Goal: Information Seeking & Learning: Learn about a topic

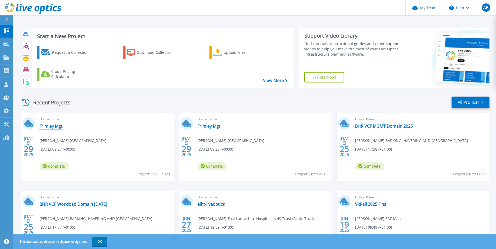
click at [55, 127] on link "Frimley Mgt" at bounding box center [50, 126] width 23 height 5
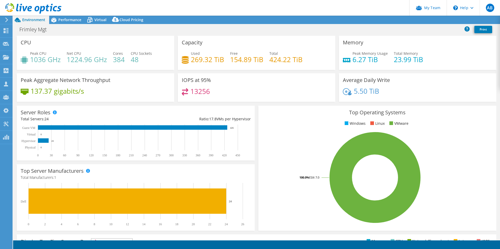
select select "USD"
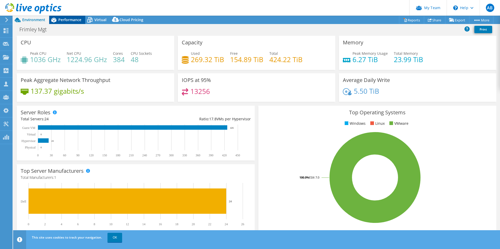
click at [71, 21] on span "Performance" at bounding box center [69, 19] width 23 height 5
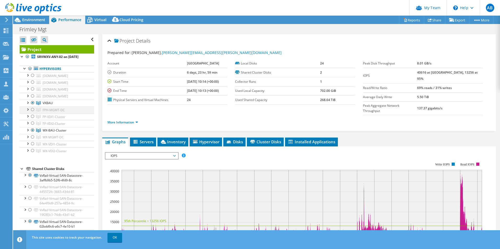
click at [31, 113] on div at bounding box center [32, 110] width 5 height 6
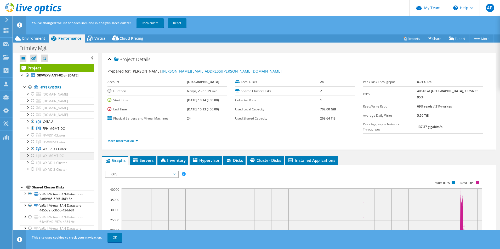
click at [33, 159] on div at bounding box center [32, 156] width 5 height 6
click at [32, 152] on div at bounding box center [32, 149] width 5 height 6
click at [34, 125] on div at bounding box center [32, 121] width 5 height 6
click at [160, 23] on link "Recalculate" at bounding box center [149, 22] width 27 height 9
click at [27, 130] on div at bounding box center [27, 127] width 5 height 5
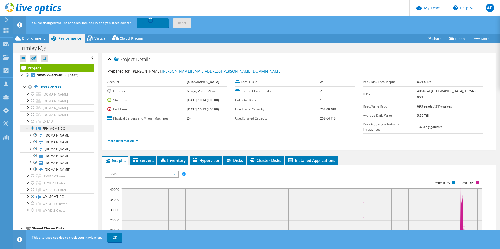
click at [26, 125] on link "FPH-MGMT-DC" at bounding box center [57, 121] width 75 height 7
click at [28, 130] on div at bounding box center [27, 127] width 5 height 5
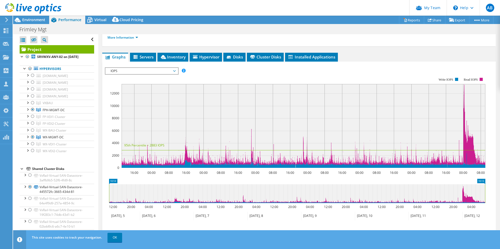
scroll to position [117, 0]
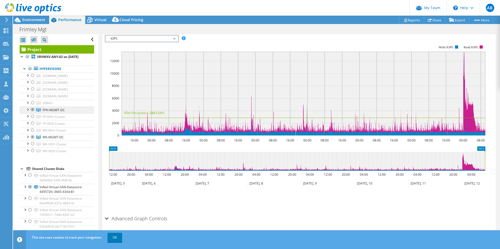
click at [53, 105] on span "FPH-MGMT-DC" at bounding box center [48, 103] width 10 height 4
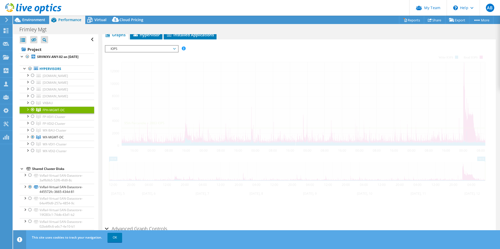
scroll to position [0, 0]
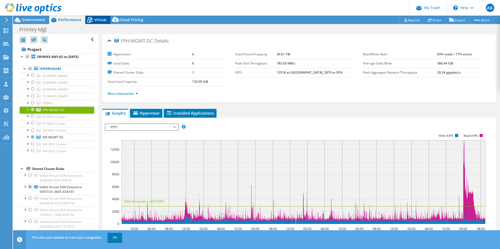
click at [96, 19] on span "Virtual" at bounding box center [100, 19] width 12 height 5
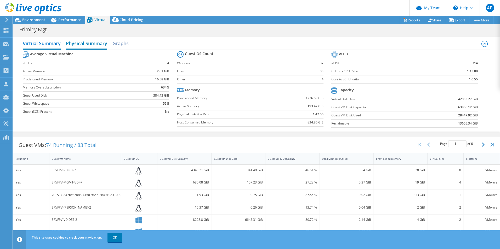
click at [76, 40] on h2 "Physical Summary" at bounding box center [86, 44] width 41 height 12
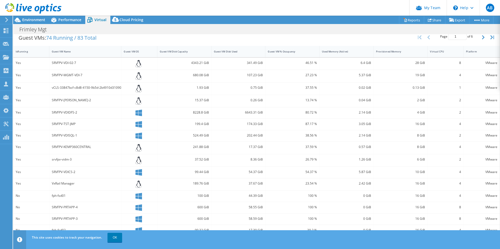
scroll to position [58, 0]
click at [117, 240] on link "OK" at bounding box center [114, 237] width 15 height 9
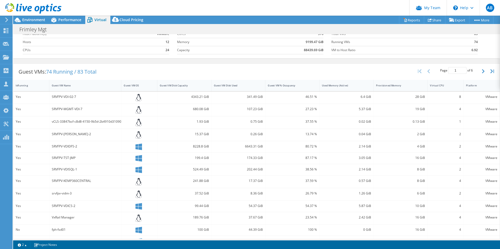
scroll to position [0, 0]
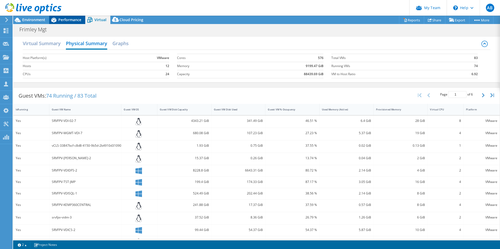
click at [78, 22] on span "Performance" at bounding box center [69, 19] width 23 height 5
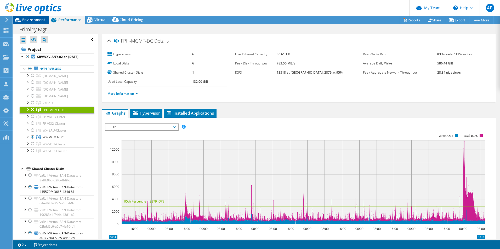
click at [42, 20] on span "Environment" at bounding box center [33, 19] width 23 height 5
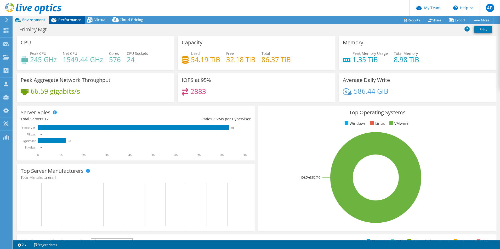
click at [77, 21] on span "Performance" at bounding box center [69, 19] width 23 height 5
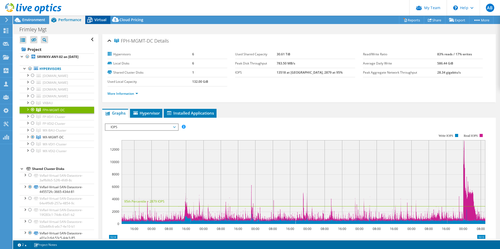
click at [104, 18] on span "Virtual" at bounding box center [100, 19] width 12 height 5
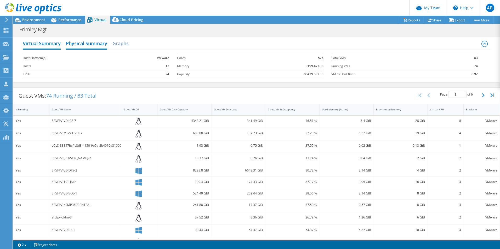
click at [32, 44] on h2 "Virtual Summary" at bounding box center [42, 44] width 38 height 12
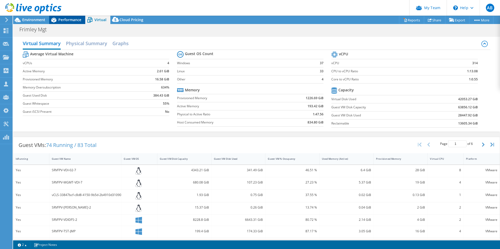
click at [61, 23] on div "Performance" at bounding box center [67, 20] width 36 height 8
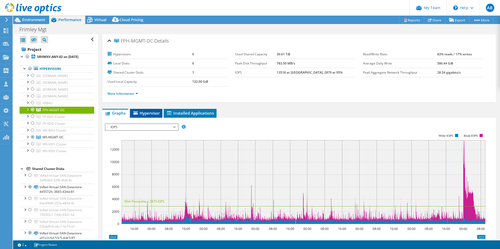
click at [143, 111] on span "Hypervisor" at bounding box center [146, 113] width 27 height 5
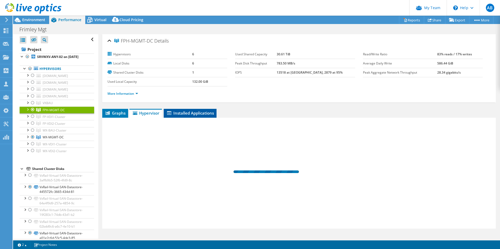
click at [192, 111] on span "Installed Applications" at bounding box center [190, 113] width 48 height 5
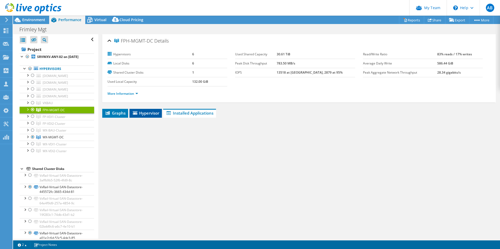
click at [158, 113] on span "Hypervisor" at bounding box center [145, 113] width 27 height 5
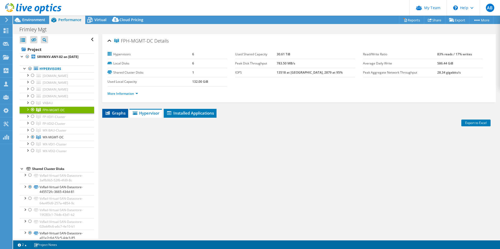
click at [124, 114] on span "Graphs" at bounding box center [115, 113] width 21 height 5
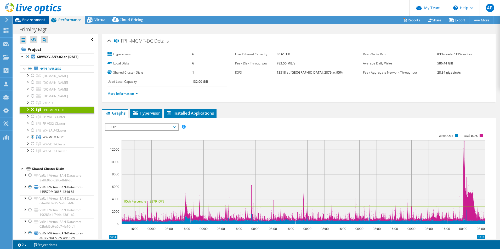
click at [36, 18] on span "Environment" at bounding box center [33, 19] width 23 height 5
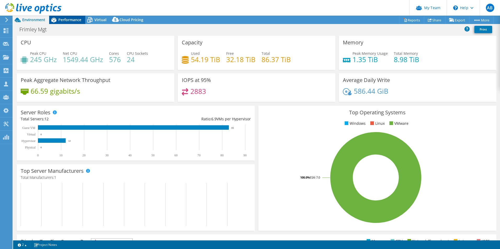
click at [72, 19] on span "Performance" at bounding box center [69, 19] width 23 height 5
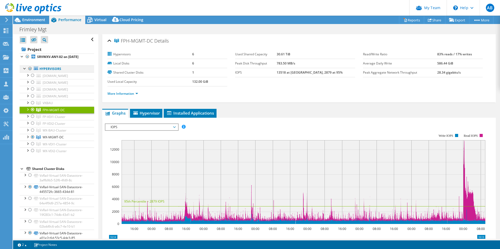
click at [29, 68] on div at bounding box center [29, 69] width 5 height 6
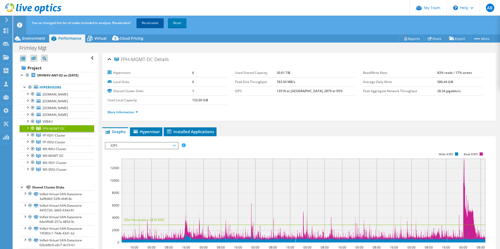
click at [153, 23] on link "Recalculate" at bounding box center [149, 22] width 27 height 9
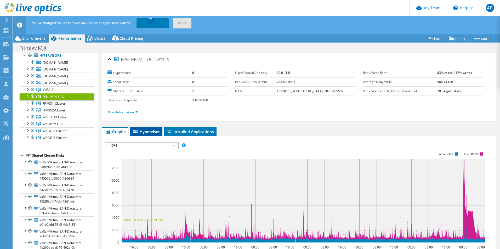
drag, startPoint x: 141, startPoint y: 130, endPoint x: 156, endPoint y: 131, distance: 14.1
click at [142, 130] on span "Hypervisor" at bounding box center [146, 131] width 27 height 5
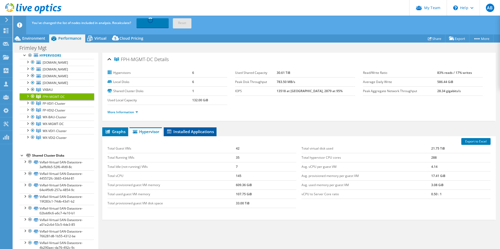
click at [187, 131] on span "Installed Applications" at bounding box center [190, 131] width 48 height 5
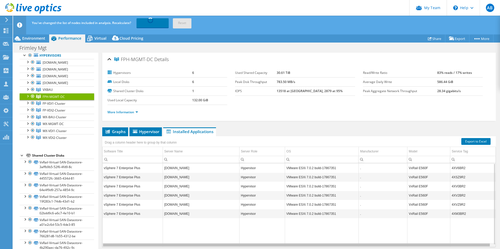
drag, startPoint x: 266, startPoint y: 246, endPoint x: 243, endPoint y: 244, distance: 23.4
click at [243, 244] on body "AB Partner Team Admin [PERSON_NAME] [DOMAIN_NAME][EMAIL_ADDRESS][DOMAIN_NAME] C…" at bounding box center [250, 124] width 500 height 249
drag, startPoint x: 288, startPoint y: 245, endPoint x: 268, endPoint y: 245, distance: 19.1
click at [268, 245] on body "AB Partner Team Admin [PERSON_NAME] [DOMAIN_NAME][EMAIL_ADDRESS][DOMAIN_NAME] C…" at bounding box center [250, 124] width 500 height 249
drag, startPoint x: 268, startPoint y: 245, endPoint x: 222, endPoint y: 242, distance: 46.9
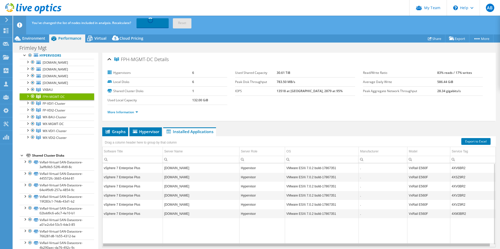
click at [222, 242] on body "AB Partner Team Admin [PERSON_NAME] [DOMAIN_NAME][EMAIL_ADDRESS][DOMAIN_NAME] C…" at bounding box center [250, 124] width 500 height 249
drag, startPoint x: 302, startPoint y: 246, endPoint x: 348, endPoint y: 242, distance: 45.9
click at [348, 242] on body "AB Partner Team Admin [PERSON_NAME] [DOMAIN_NAME][EMAIL_ADDRESS][DOMAIN_NAME] C…" at bounding box center [250, 124] width 500 height 249
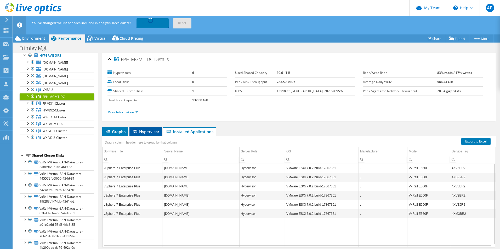
click at [142, 132] on span "Hypervisor" at bounding box center [145, 131] width 27 height 5
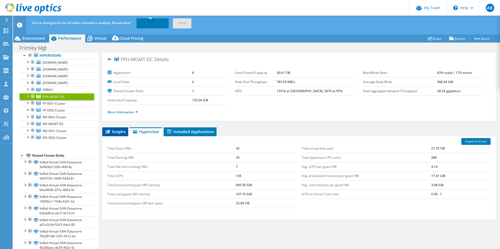
click at [106, 131] on icon at bounding box center [108, 132] width 4 height 4
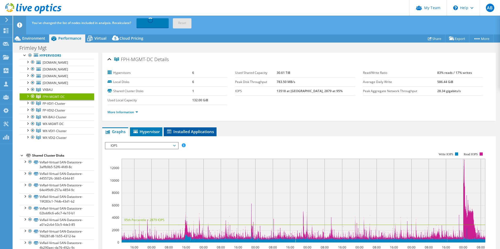
drag, startPoint x: 181, startPoint y: 130, endPoint x: 182, endPoint y: 134, distance: 3.6
click at [182, 130] on span "Installed Applications" at bounding box center [190, 131] width 48 height 5
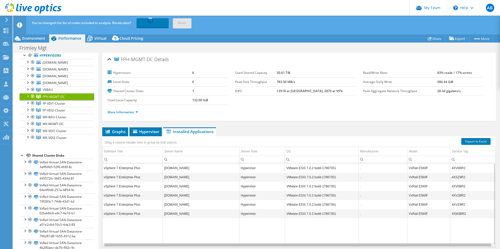
drag, startPoint x: 207, startPoint y: 246, endPoint x: 261, endPoint y: 245, distance: 53.9
click at [261, 245] on body "AB Partner Team Admin [PERSON_NAME] [DOMAIN_NAME][EMAIL_ADDRESS][DOMAIN_NAME] C…" at bounding box center [250, 124] width 500 height 249
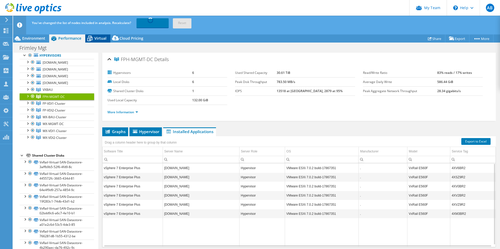
click at [97, 39] on span "Virtual" at bounding box center [100, 38] width 12 height 5
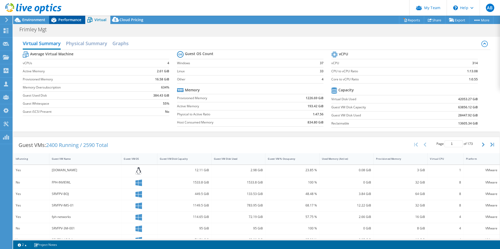
click at [71, 20] on span "Performance" at bounding box center [69, 19] width 23 height 5
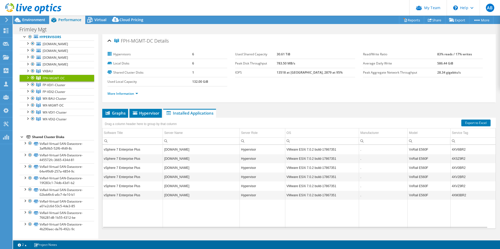
scroll to position [51, 0]
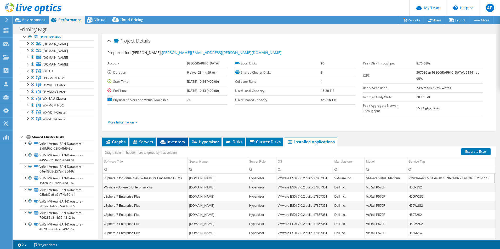
click at [170, 139] on span "Inventory" at bounding box center [172, 141] width 26 height 5
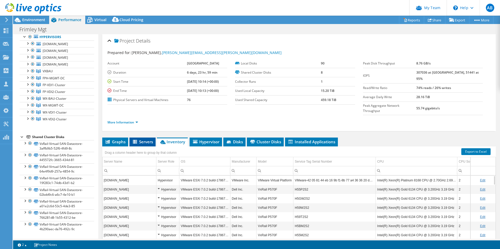
click at [145, 138] on li "Servers" at bounding box center [142, 142] width 26 height 9
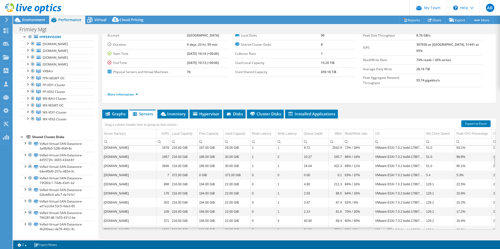
scroll to position [125, 0]
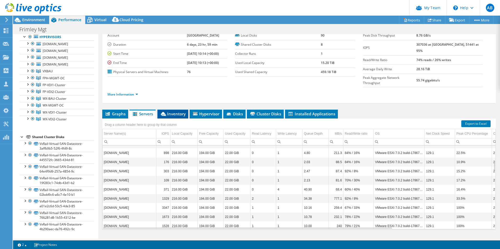
click at [174, 110] on li "Inventory" at bounding box center [172, 114] width 31 height 9
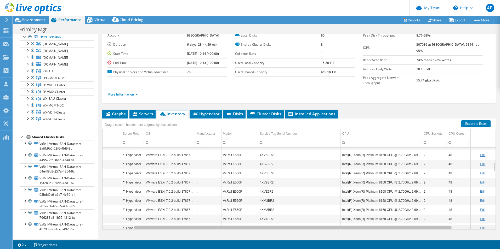
scroll to position [0, 0]
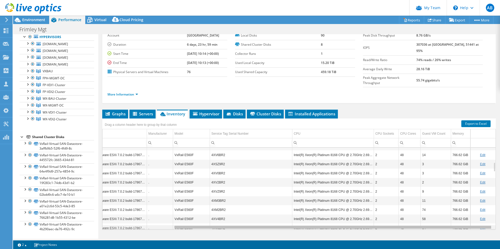
drag, startPoint x: 245, startPoint y: 217, endPoint x: 335, endPoint y: 217, distance: 90.4
click at [335, 217] on body "AB Partner Team Admin [PERSON_NAME] [DOMAIN_NAME][EMAIL_ADDRESS][DOMAIN_NAME] C…" at bounding box center [250, 124] width 500 height 249
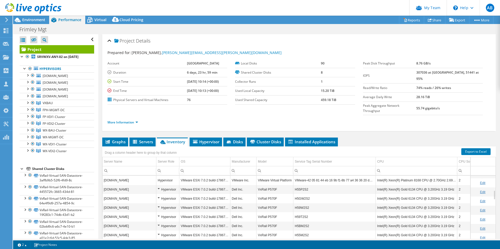
select select "USD"
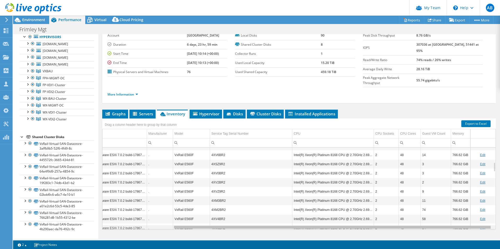
click at [263, 219] on body "AB Partner Team Admin [PERSON_NAME] [DOMAIN_NAME][EMAIL_ADDRESS][DOMAIN_NAME] C…" at bounding box center [250, 124] width 500 height 249
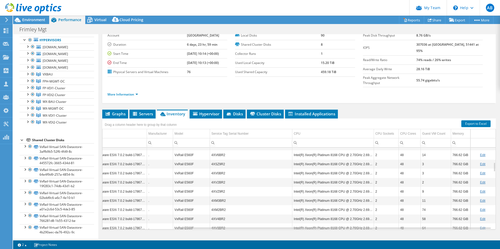
scroll to position [0, 0]
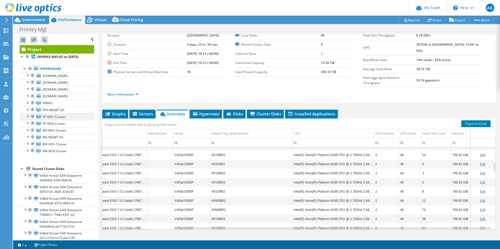
click at [31, 120] on div at bounding box center [32, 116] width 5 height 6
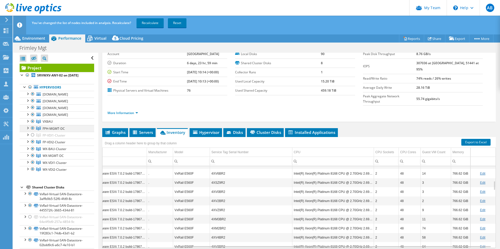
click at [32, 131] on div at bounding box center [32, 128] width 5 height 6
click at [33, 145] on div at bounding box center [32, 142] width 5 height 6
click at [32, 159] on div at bounding box center [32, 156] width 5 height 6
click at [33, 166] on div at bounding box center [32, 162] width 5 height 6
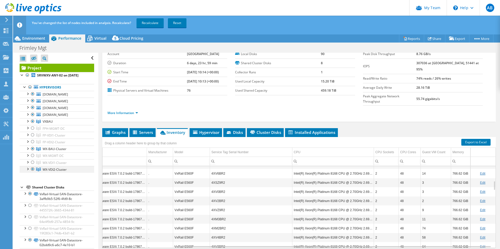
click at [32, 173] on div at bounding box center [32, 169] width 5 height 6
click at [33, 118] on div at bounding box center [32, 115] width 5 height 6
click at [33, 111] on div at bounding box center [32, 108] width 5 height 6
click at [33, 104] on div at bounding box center [32, 101] width 5 height 6
click at [33, 93] on div at bounding box center [32, 94] width 5 height 6
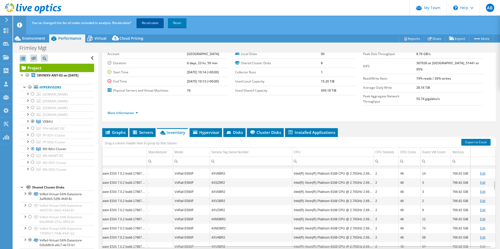
click at [159, 20] on link "Recalculate" at bounding box center [149, 22] width 27 height 9
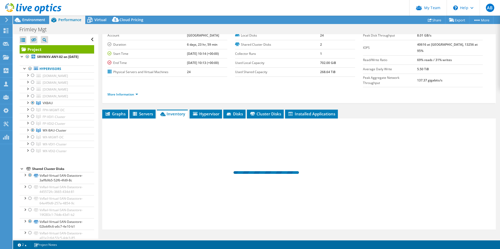
click at [291, 236] on div "Project Details Prepared for: [PERSON_NAME], [PERSON_NAME][EMAIL_ADDRESS][PERSO…" at bounding box center [298, 127] width 401 height 243
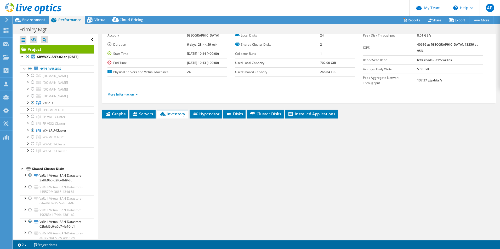
drag, startPoint x: 291, startPoint y: 236, endPoint x: 229, endPoint y: 211, distance: 67.2
click at [305, 236] on div "Project Details Prepared for: [PERSON_NAME], [PERSON_NAME][EMAIL_ADDRESS][PERSO…" at bounding box center [298, 127] width 401 height 243
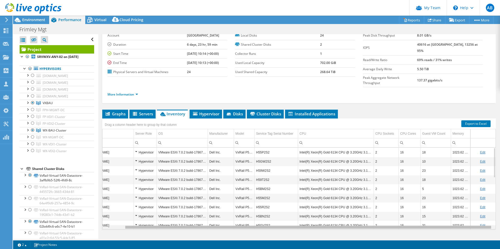
drag, startPoint x: 241, startPoint y: 218, endPoint x: 283, endPoint y: 218, distance: 42.6
click at [283, 218] on body "AB Partner Team Admin [PERSON_NAME] [DOMAIN_NAME][EMAIL_ADDRESS][DOMAIN_NAME] C…" at bounding box center [250, 124] width 500 height 249
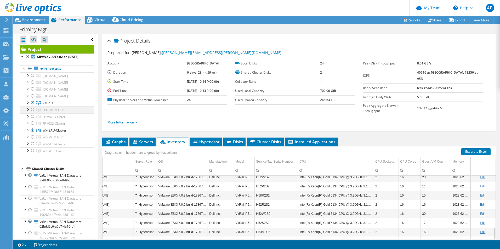
click at [32, 113] on div at bounding box center [32, 110] width 5 height 6
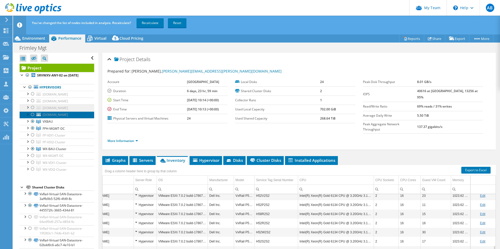
click at [32, 123] on ul "[DOMAIN_NAME] Local VMware Disk (mpx.vmhba1:C0:T2:L0) Local VMware Disk (mpx.vm…" at bounding box center [57, 132] width 75 height 82
click at [34, 159] on div at bounding box center [32, 156] width 5 height 6
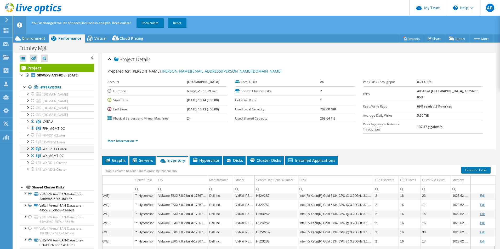
drag, startPoint x: 32, startPoint y: 169, endPoint x: 33, endPoint y: 167, distance: 2.9
click at [32, 152] on div at bounding box center [32, 149] width 5 height 6
drag, startPoint x: 30, startPoint y: 140, endPoint x: 34, endPoint y: 141, distance: 4.5
click at [30, 125] on li "VXBAU [DOMAIN_NAME] DE600184500157-01-01-service-datastore1" at bounding box center [57, 121] width 75 height 7
click at [33, 125] on div at bounding box center [32, 121] width 5 height 6
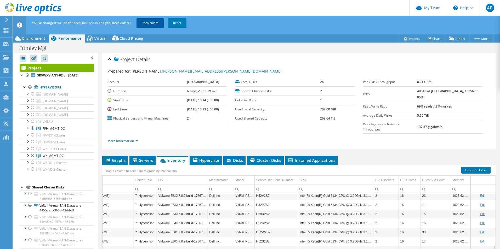
click at [147, 24] on link "Recalculate" at bounding box center [149, 22] width 27 height 9
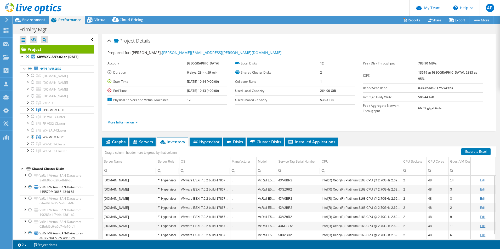
click at [33, 16] on div at bounding box center [30, 9] width 61 height 18
click at [34, 18] on span "Environment" at bounding box center [33, 19] width 23 height 5
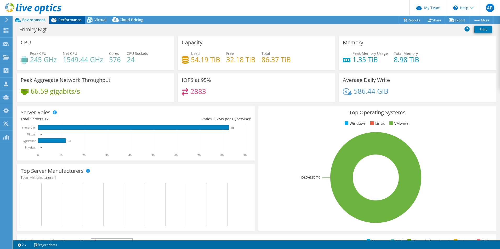
click at [63, 20] on span "Performance" at bounding box center [69, 19] width 23 height 5
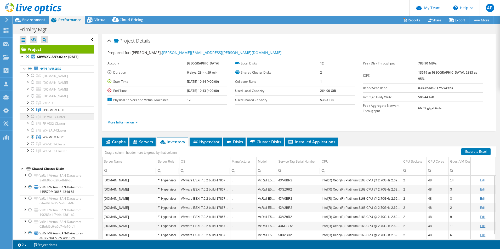
click at [36, 107] on link "FP-VDI1-Cluster" at bounding box center [57, 103] width 75 height 7
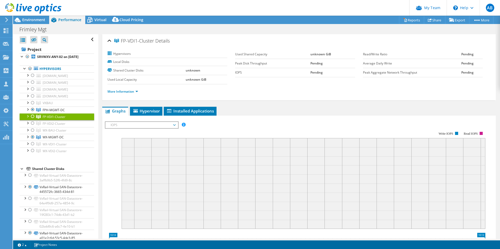
click at [33, 120] on div at bounding box center [32, 116] width 5 height 6
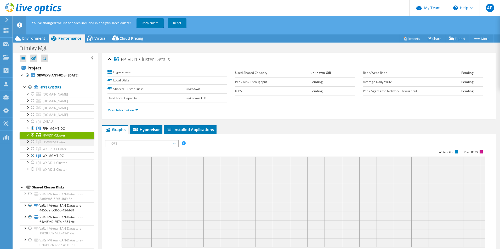
click at [32, 144] on ul "[DOMAIN_NAME] Local VMware Disk (mpx.vmhba1:C0:T2:L0) Local VMware Disk (mpx.vm…" at bounding box center [57, 132] width 75 height 82
click at [31, 145] on div at bounding box center [32, 142] width 5 height 6
click at [33, 131] on div at bounding box center [32, 128] width 5 height 6
click at [32, 159] on div at bounding box center [32, 156] width 5 height 6
click at [31, 166] on div at bounding box center [32, 162] width 5 height 6
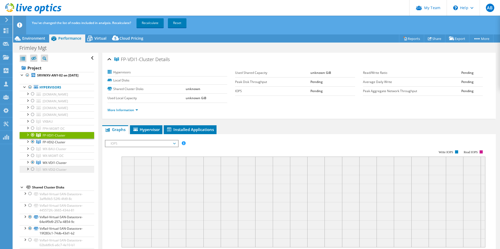
drag, startPoint x: 32, startPoint y: 187, endPoint x: 36, endPoint y: 186, distance: 3.3
click at [33, 173] on div at bounding box center [32, 169] width 5 height 6
click at [157, 22] on link "Recalculate" at bounding box center [149, 22] width 27 height 9
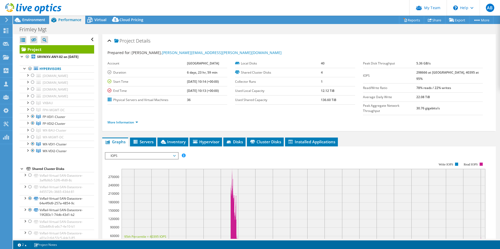
select select "USD"
click at [135, 120] on link "More Information" at bounding box center [122, 122] width 31 height 4
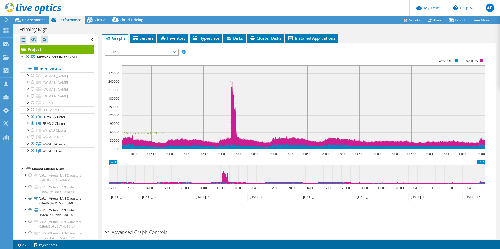
scroll to position [157, 0]
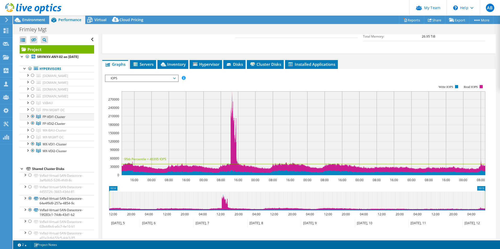
click at [27, 119] on div at bounding box center [27, 115] width 5 height 5
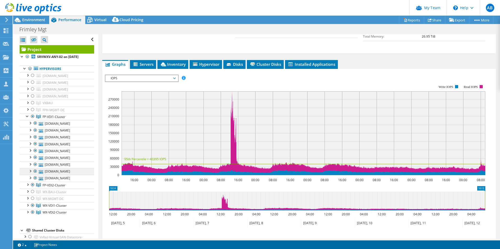
scroll to position [26, 0]
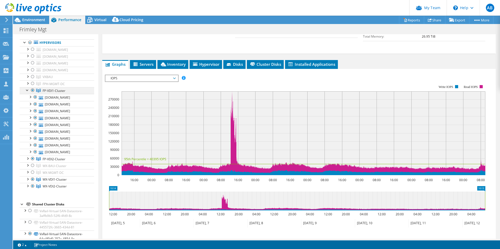
click at [28, 93] on div at bounding box center [27, 89] width 5 height 5
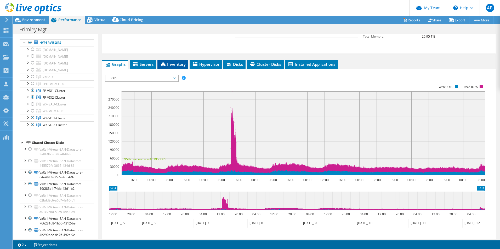
click at [168, 62] on span "Inventory" at bounding box center [173, 64] width 26 height 5
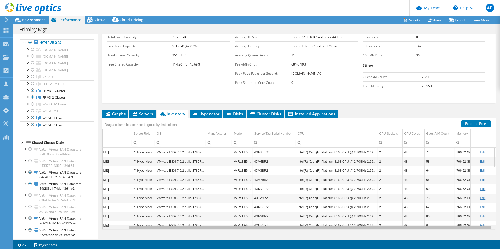
scroll to position [0, 28]
drag, startPoint x: 350, startPoint y: 217, endPoint x: 421, endPoint y: 214, distance: 71.2
click at [421, 214] on body "AB Partner Team Admin [PERSON_NAME] [DOMAIN_NAME][EMAIL_ADDRESS][DOMAIN_NAME] C…" at bounding box center [250, 124] width 500 height 249
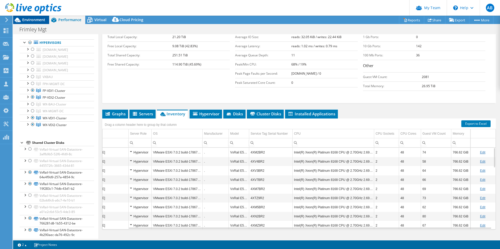
click at [39, 17] on div at bounding box center [30, 9] width 61 height 18
click at [39, 19] on span "Environment" at bounding box center [33, 19] width 23 height 5
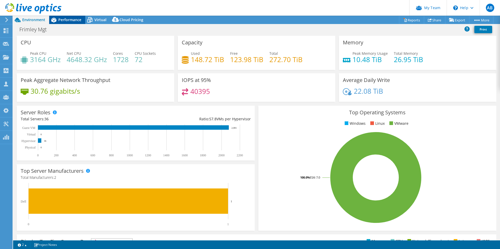
click at [79, 19] on span "Performance" at bounding box center [69, 19] width 23 height 5
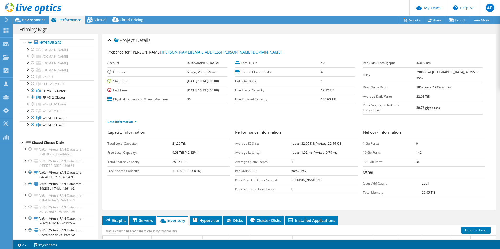
scroll to position [0, 0]
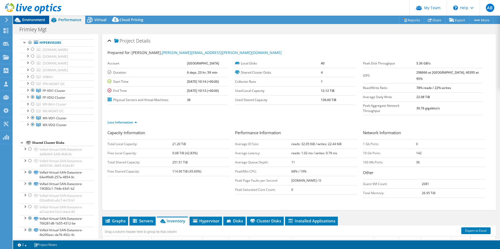
drag, startPoint x: 24, startPoint y: 19, endPoint x: 31, endPoint y: 21, distance: 7.4
click at [24, 19] on span "Environment" at bounding box center [33, 19] width 23 height 5
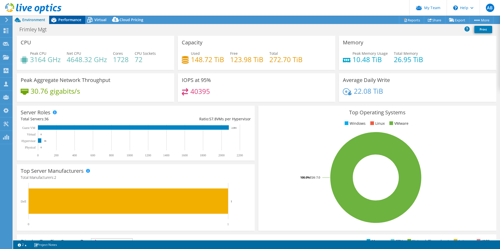
click at [72, 19] on span "Performance" at bounding box center [69, 19] width 23 height 5
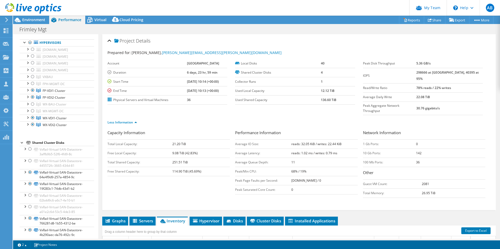
click at [40, 17] on div at bounding box center [30, 9] width 61 height 18
click at [40, 19] on span "Environment" at bounding box center [33, 19] width 23 height 5
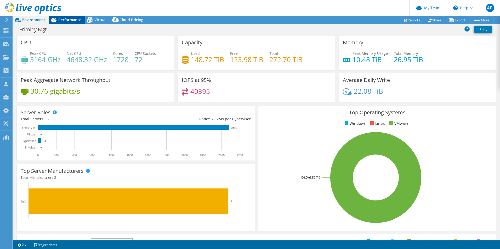
click at [62, 20] on span "Performance" at bounding box center [69, 19] width 23 height 5
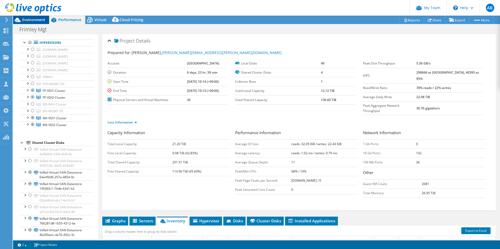
click at [38, 18] on span "Environment" at bounding box center [33, 19] width 23 height 5
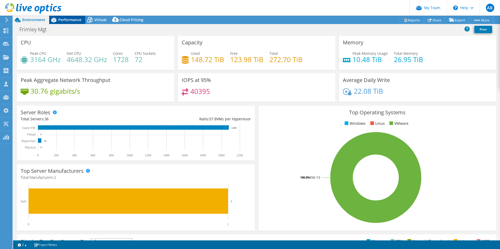
click at [72, 20] on span "Performance" at bounding box center [69, 19] width 23 height 5
